Goal: Transaction & Acquisition: Subscribe to service/newsletter

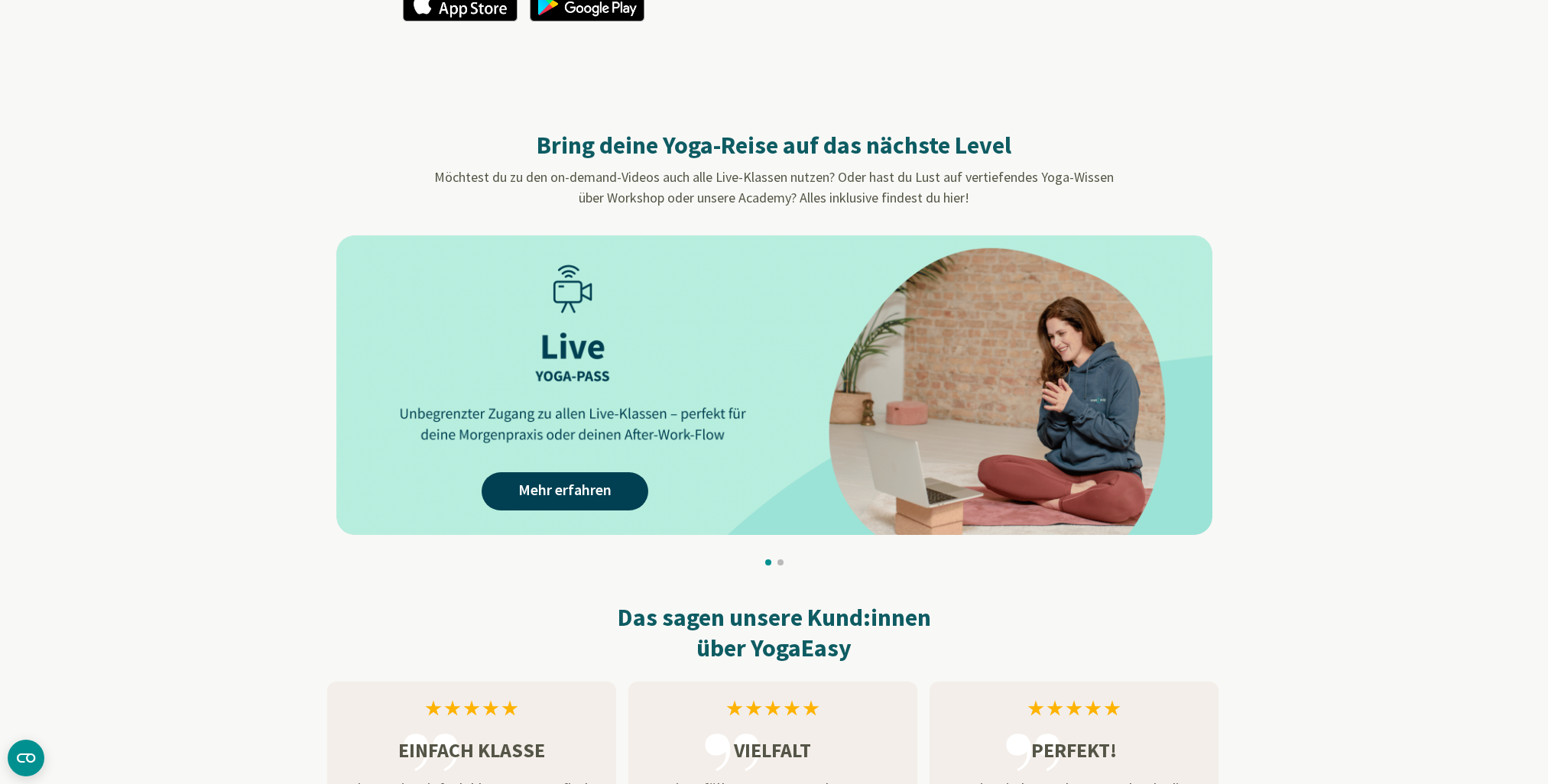
scroll to position [1376, 0]
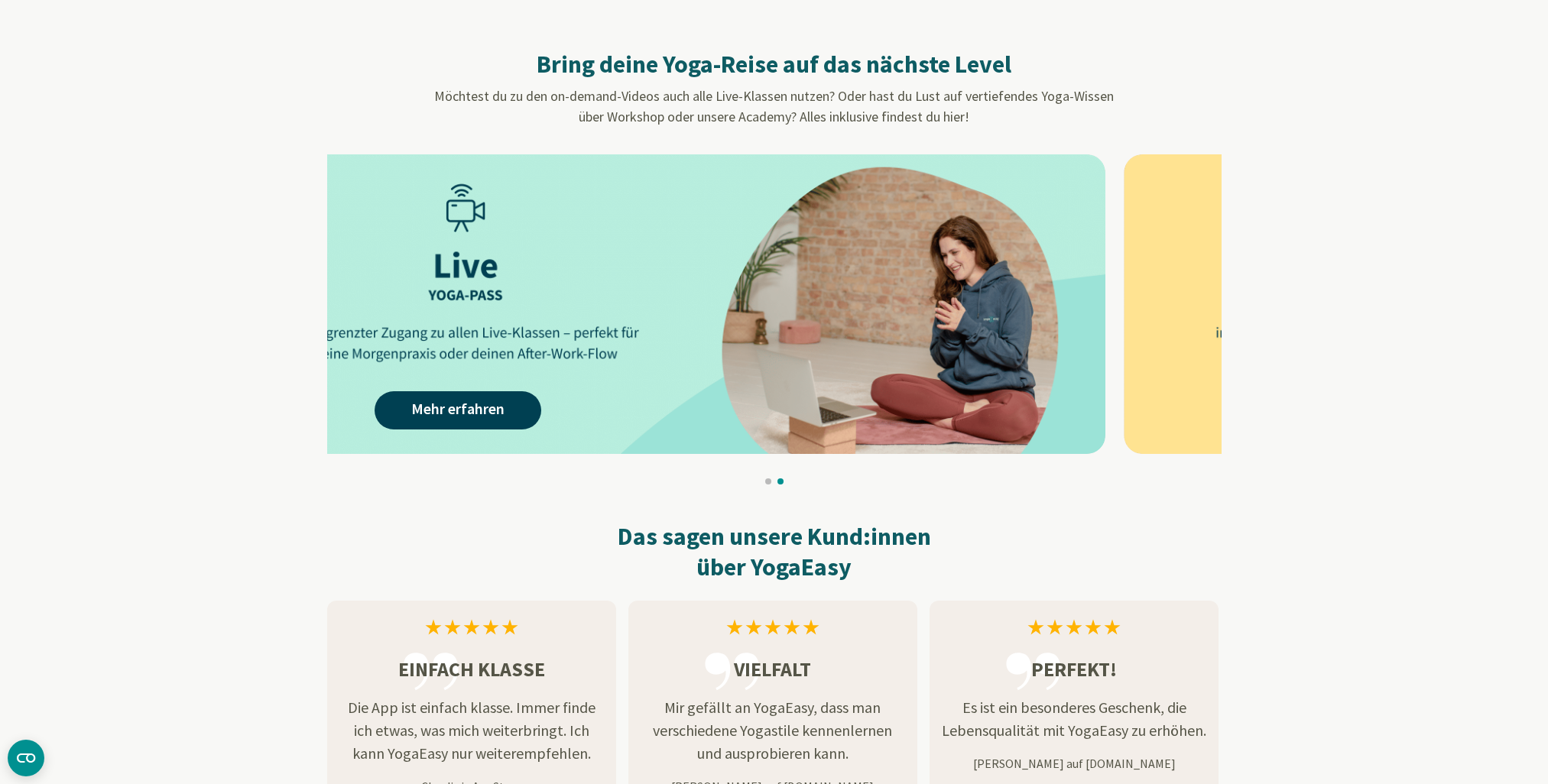
drag, startPoint x: 616, startPoint y: 319, endPoint x: 1447, endPoint y: 359, distance: 832.0
click at [1447, 359] on body "Zustimmung Details [#IABV2SETTINGS#] Über Cookies Diese Webseite verwendet Cook…" at bounding box center [774, 388] width 1548 height 3528
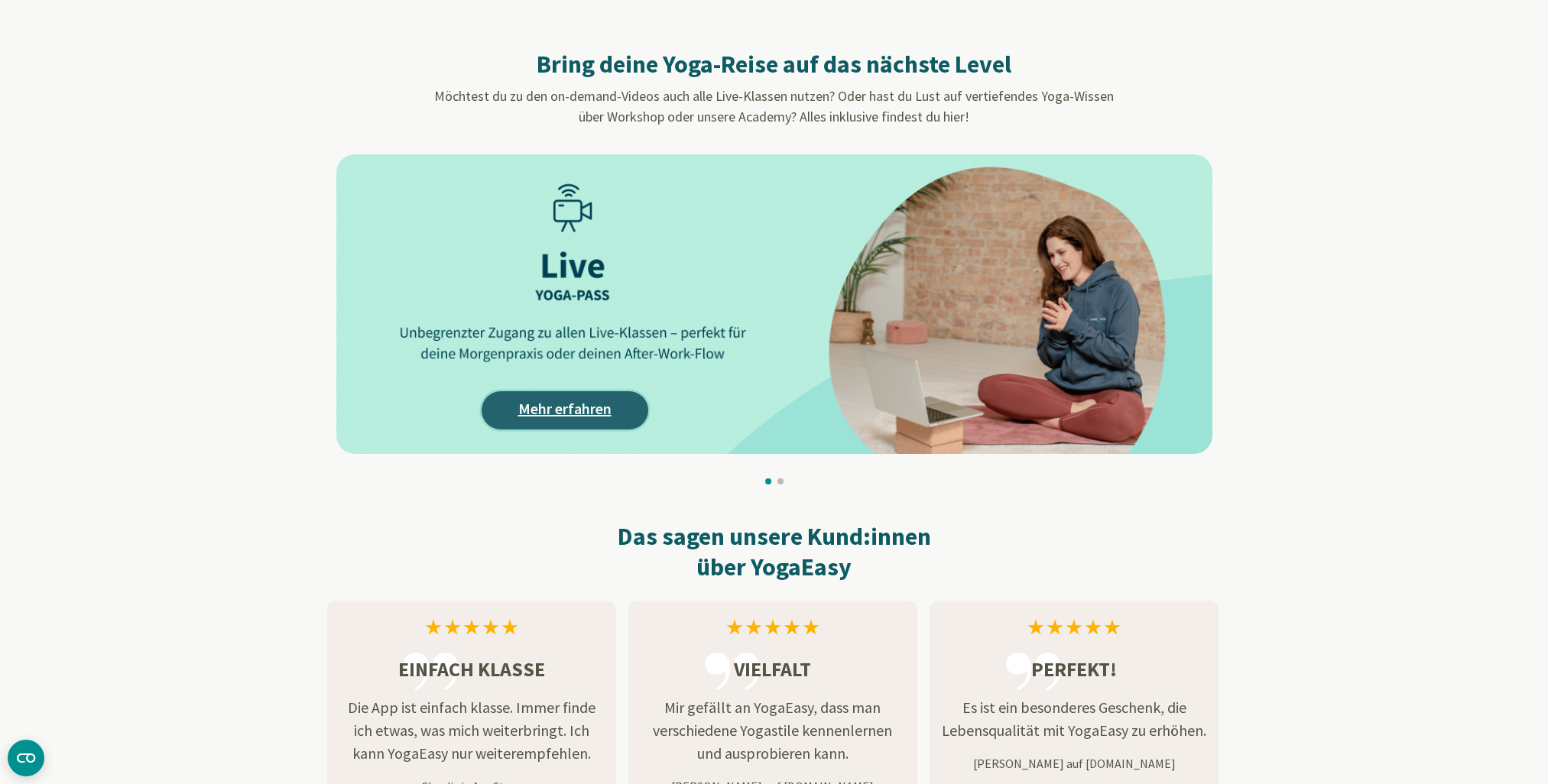
click at [568, 412] on link "Mehr erfahren" at bounding box center [564, 410] width 167 height 38
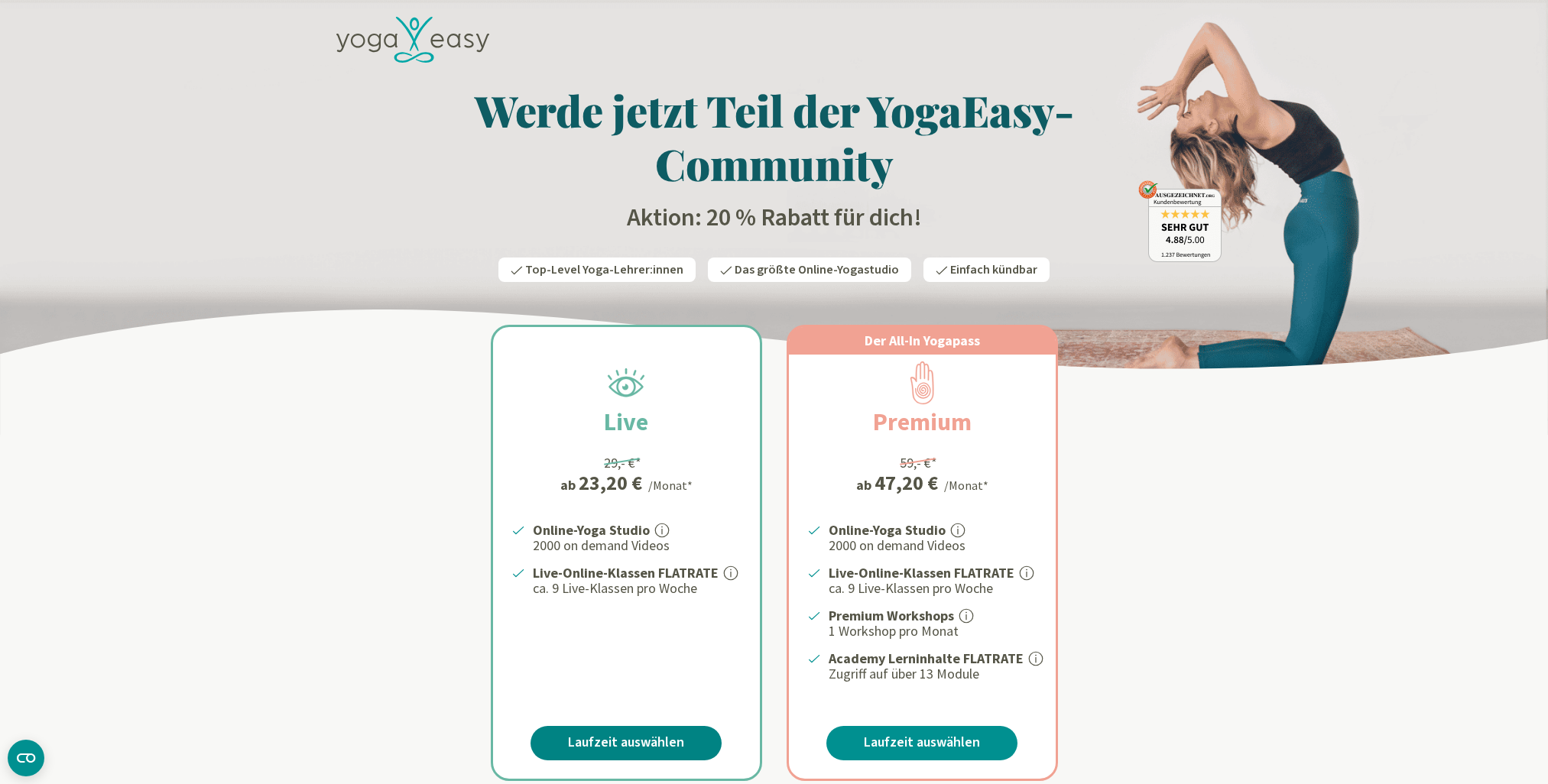
click at [653, 740] on link "Laufzeit auswählen" at bounding box center [626, 743] width 191 height 35
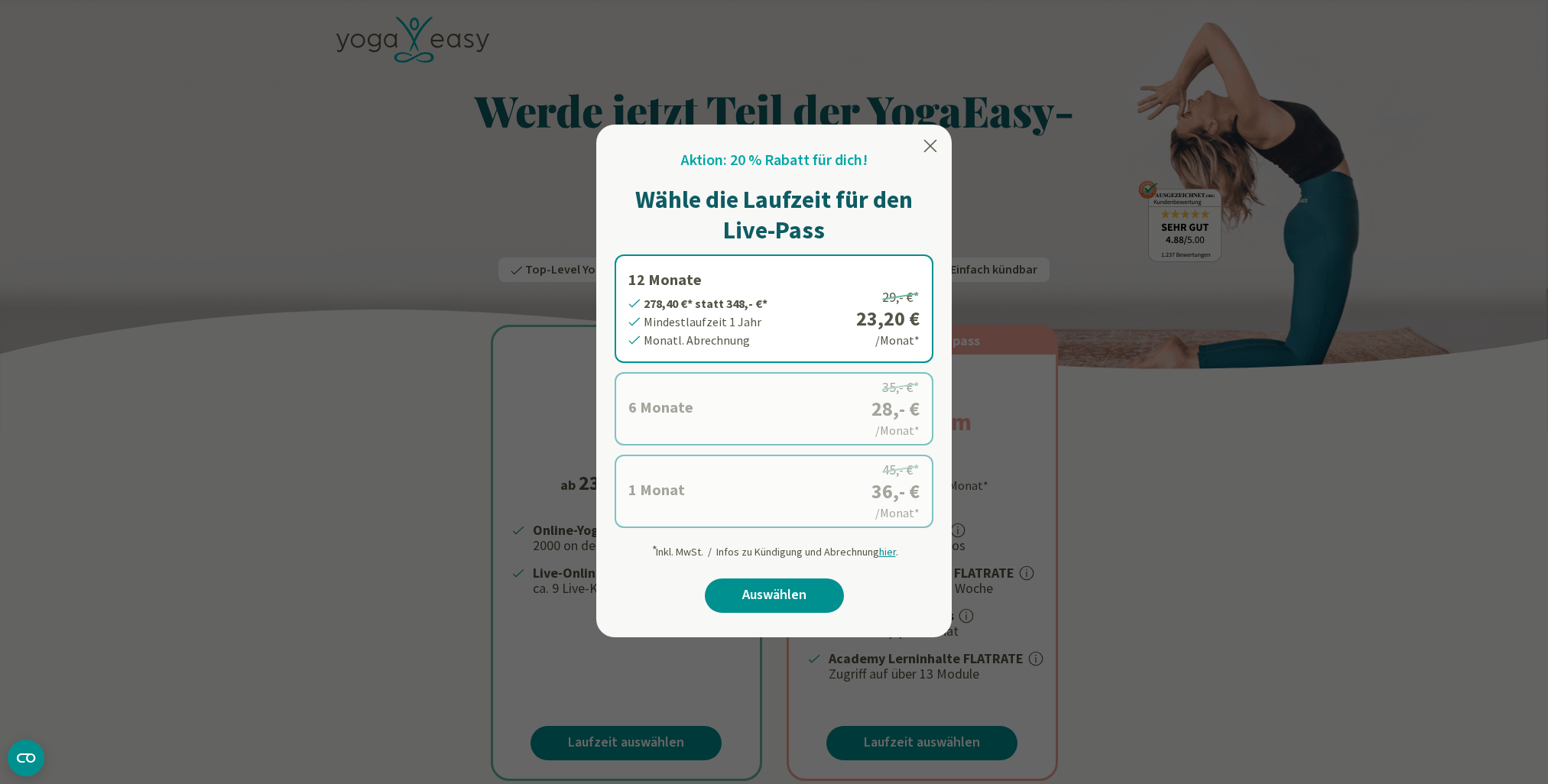
click at [924, 157] on div at bounding box center [930, 148] width 18 height 23
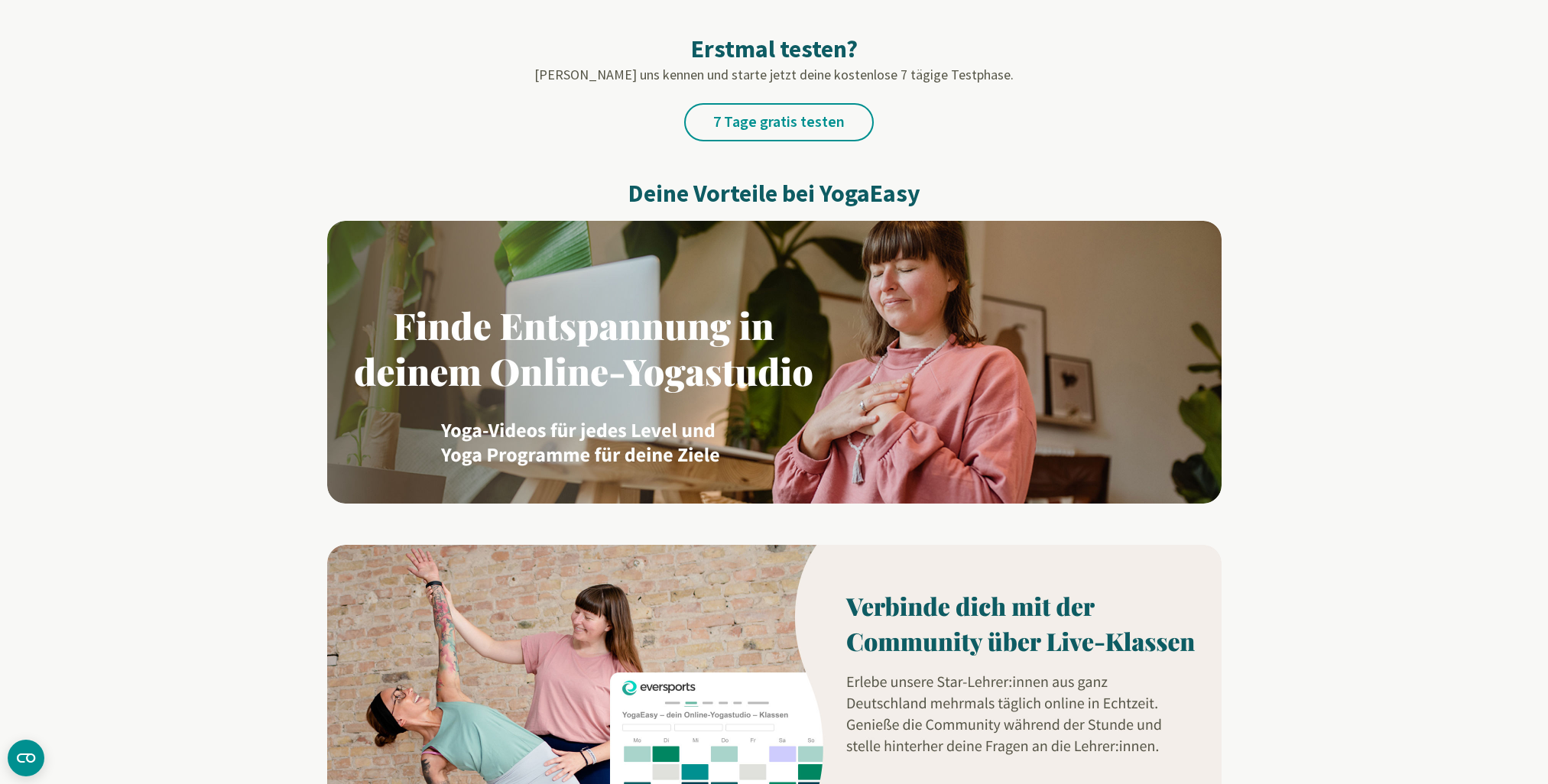
scroll to position [841, 0]
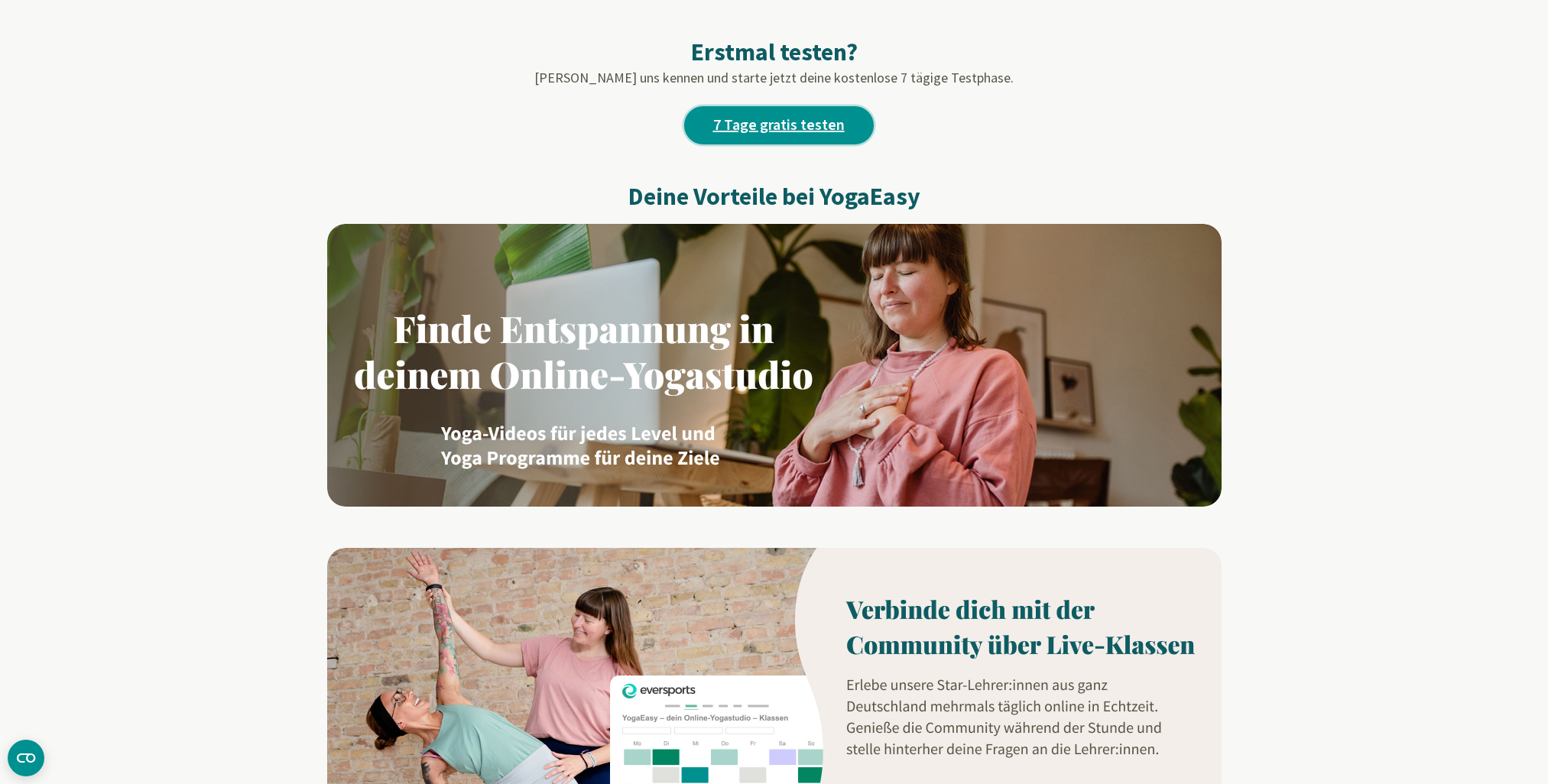
click at [808, 132] on link "7 Tage gratis testen" at bounding box center [779, 126] width 190 height 38
